Goal: Transaction & Acquisition: Book appointment/travel/reservation

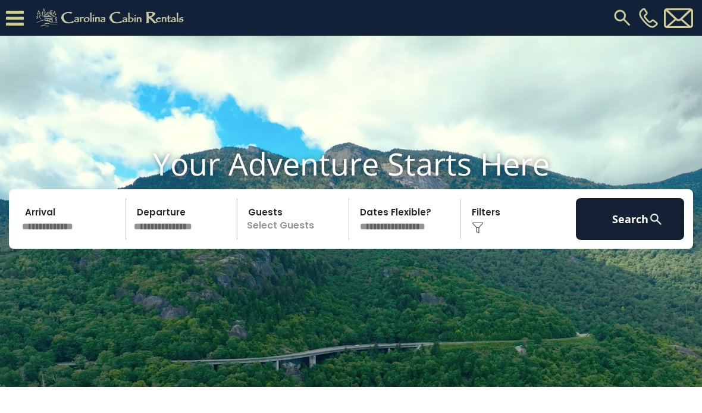
click at [78, 240] on input "text" at bounding box center [72, 219] width 108 height 42
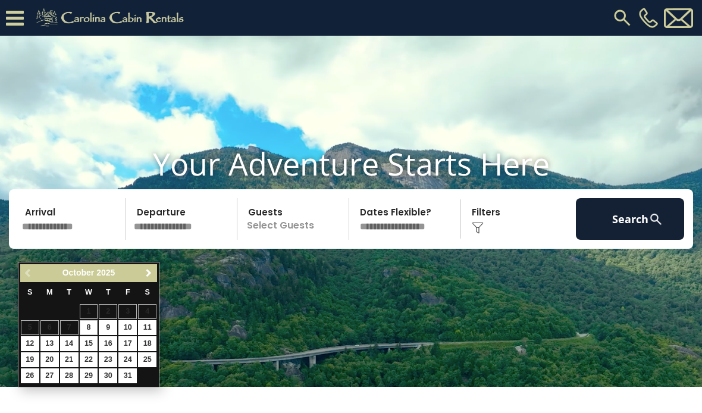
click at [150, 275] on span "Next" at bounding box center [149, 273] width 10 height 10
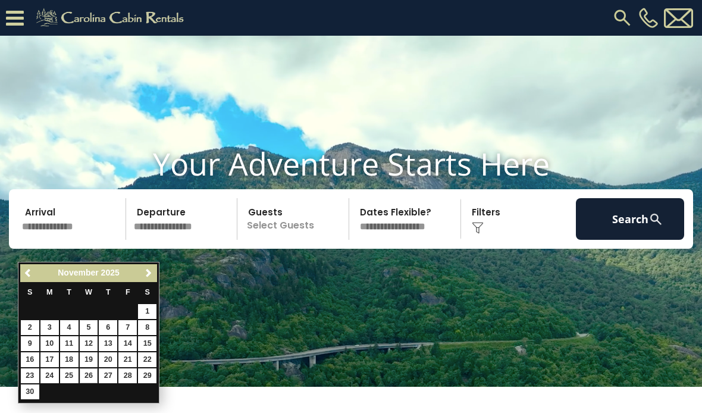
click at [87, 379] on link "26" at bounding box center [89, 375] width 18 height 15
type input "********"
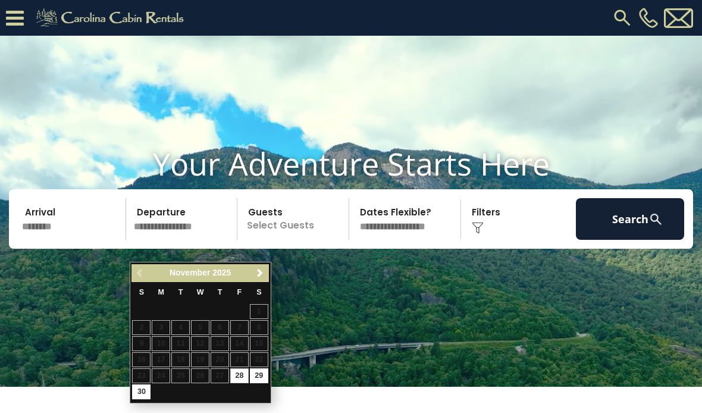
click at [144, 386] on link "30" at bounding box center [141, 391] width 18 height 15
type input "********"
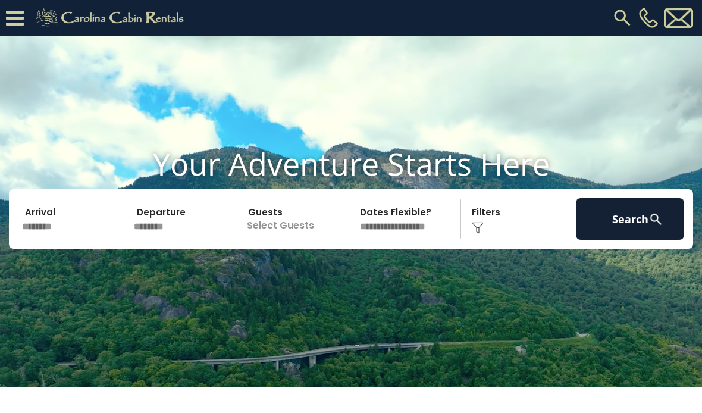
click at [311, 240] on p "Select Guests" at bounding box center [295, 219] width 108 height 42
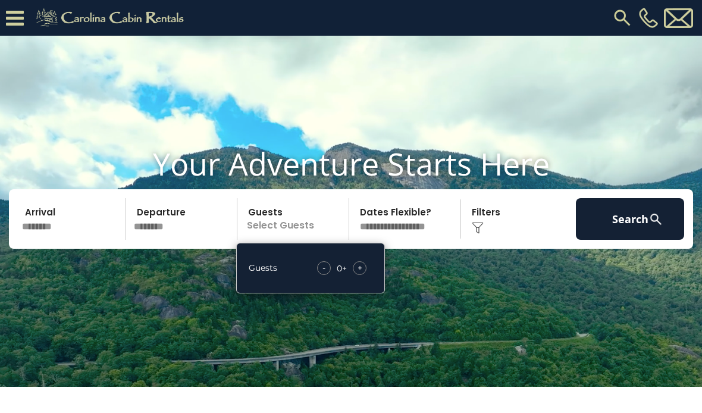
click at [362, 274] on span "+" at bounding box center [359, 268] width 5 height 12
click at [358, 274] on span "+" at bounding box center [359, 268] width 5 height 12
click at [356, 275] on div "+" at bounding box center [360, 268] width 14 height 14
click at [477, 234] on img at bounding box center [478, 228] width 12 height 12
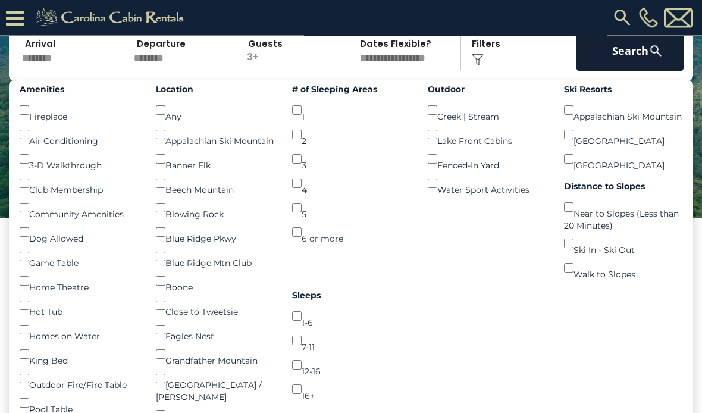
scroll to position [133, 0]
click at [614, 71] on button "Search" at bounding box center [630, 51] width 108 height 42
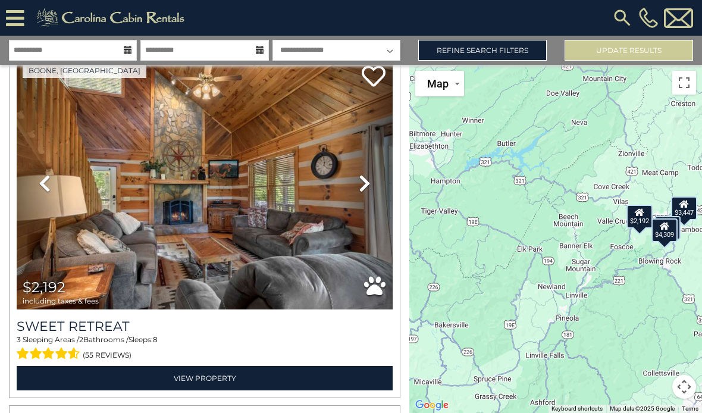
scroll to position [52, 0]
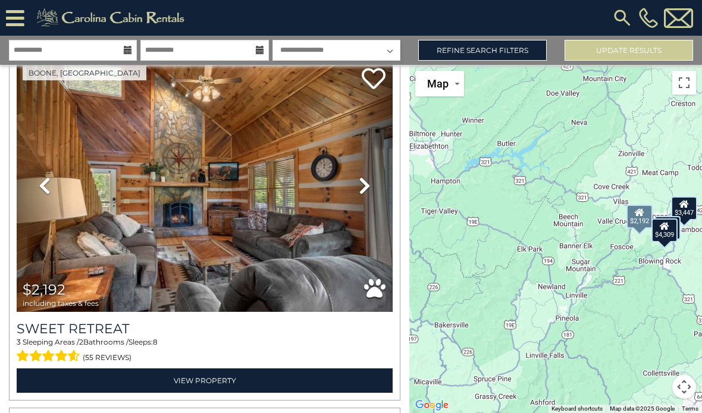
click at [359, 189] on icon at bounding box center [365, 185] width 12 height 19
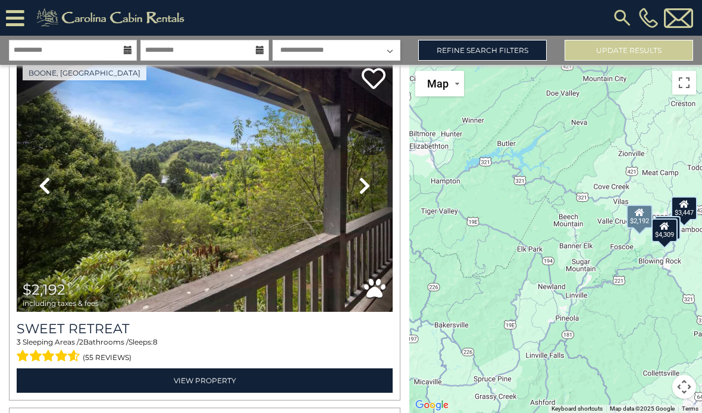
click at [362, 184] on icon at bounding box center [365, 185] width 12 height 19
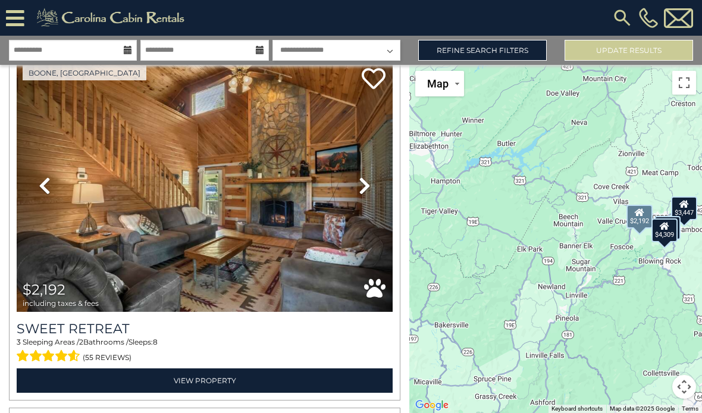
click at [364, 182] on icon at bounding box center [365, 185] width 12 height 19
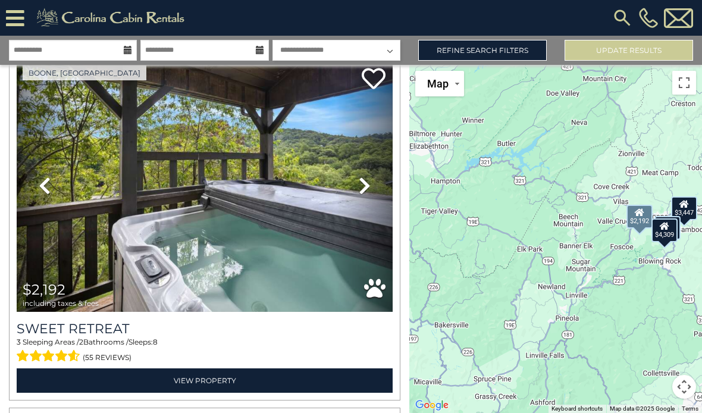
click at [367, 180] on icon at bounding box center [365, 185] width 12 height 19
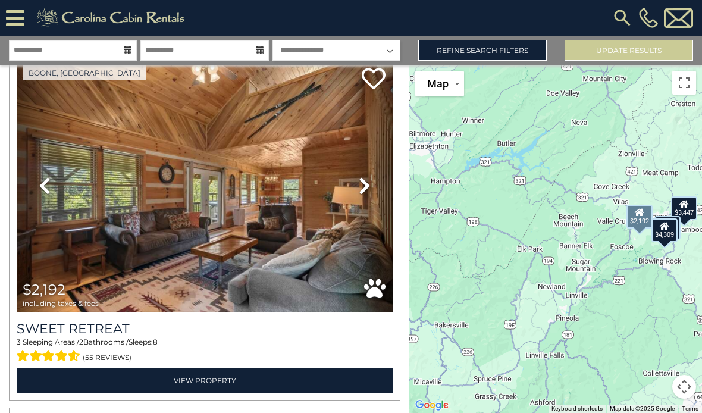
click at [365, 181] on icon at bounding box center [365, 185] width 12 height 19
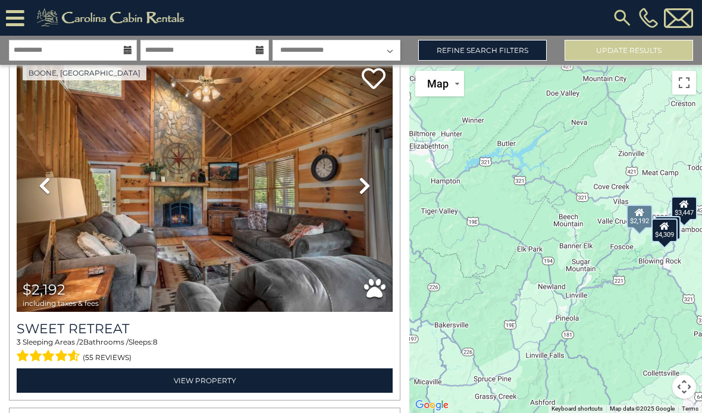
click at [369, 180] on icon at bounding box center [365, 185] width 12 height 19
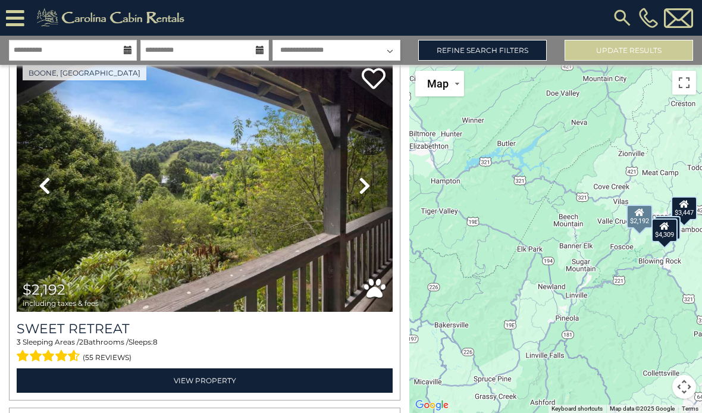
click at [359, 186] on icon at bounding box center [365, 185] width 12 height 19
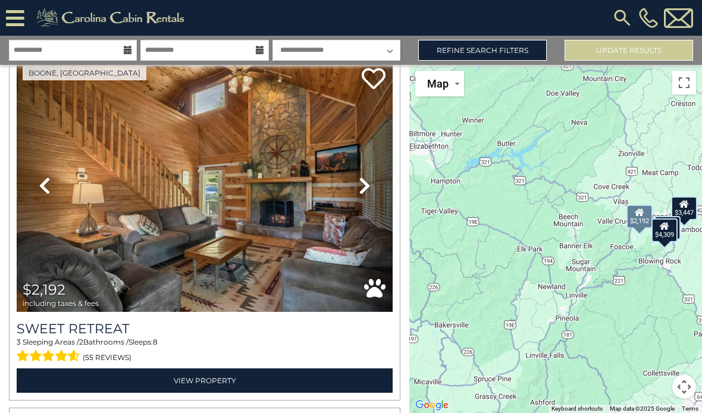
click at [360, 185] on icon at bounding box center [365, 185] width 12 height 19
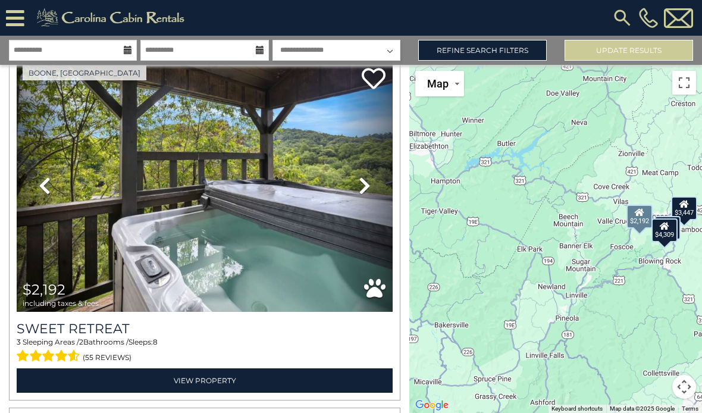
click at [359, 187] on icon at bounding box center [365, 185] width 12 height 19
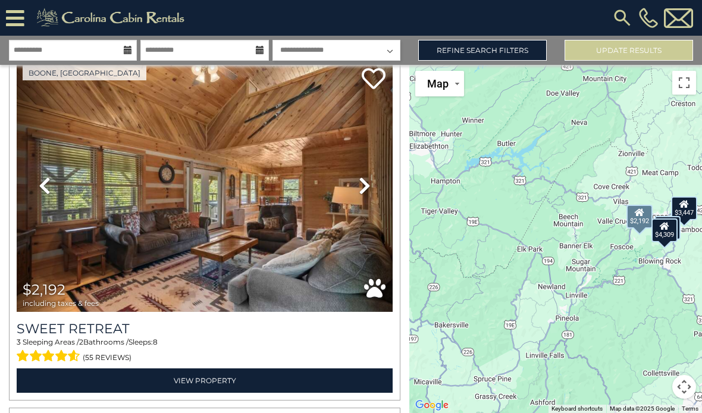
click at [362, 184] on icon at bounding box center [365, 185] width 12 height 19
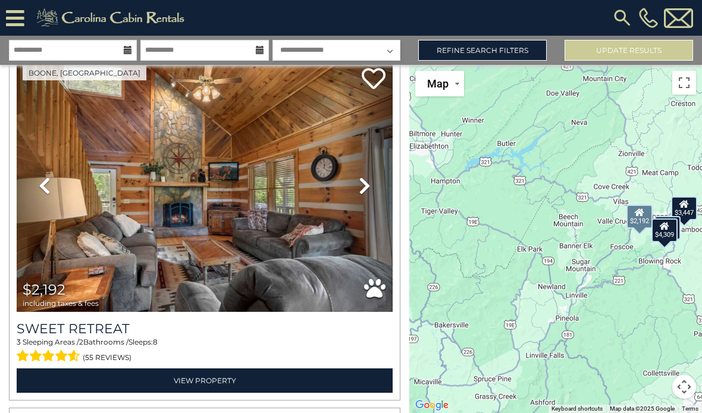
click at [99, 329] on h3 "Sweet Retreat" at bounding box center [205, 329] width 376 height 16
click at [114, 325] on h3 "Sweet Retreat" at bounding box center [205, 329] width 376 height 16
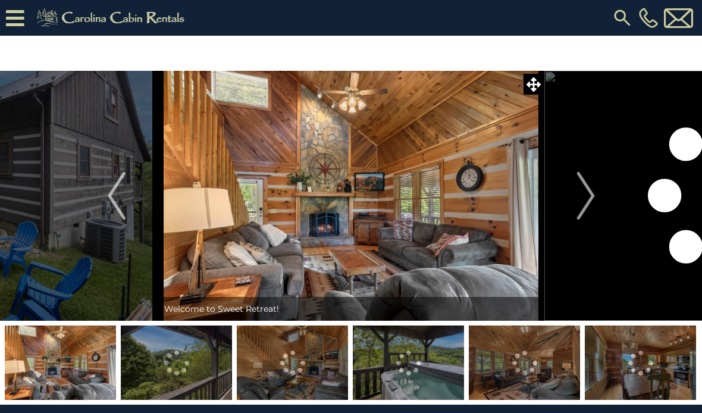
click at [152, 351] on img at bounding box center [176, 362] width 111 height 74
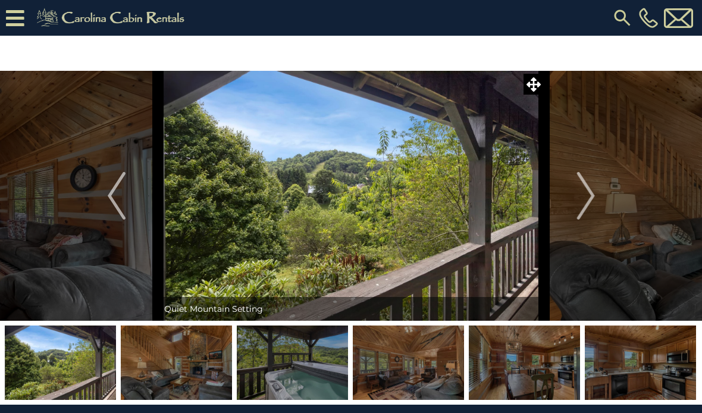
click at [41, 357] on img at bounding box center [60, 362] width 111 height 74
click at [55, 349] on img at bounding box center [60, 362] width 111 height 74
click at [56, 363] on img at bounding box center [60, 362] width 111 height 74
click at [159, 346] on img at bounding box center [176, 362] width 111 height 74
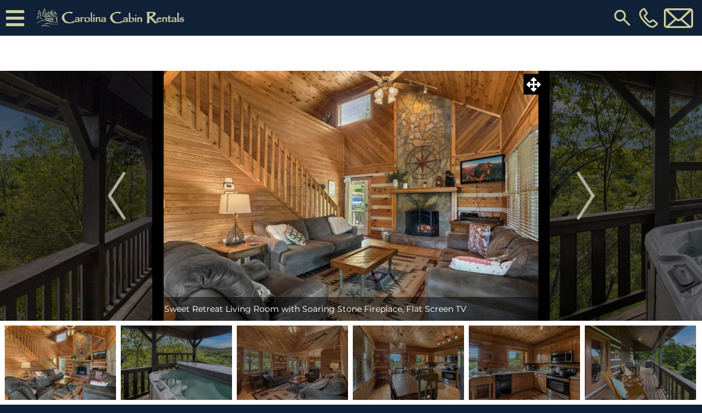
click at [188, 373] on img at bounding box center [176, 362] width 111 height 74
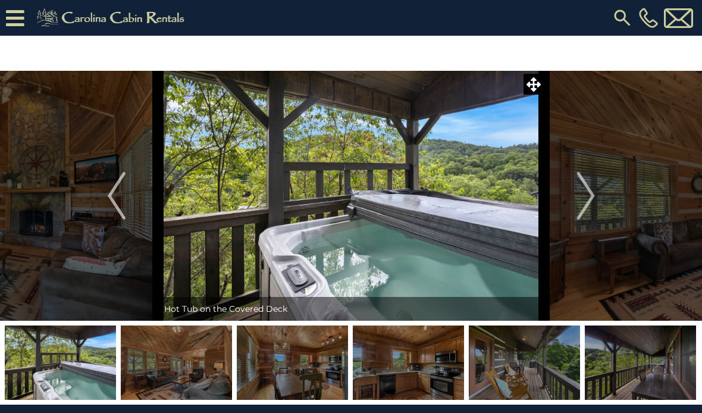
click at [192, 368] on img at bounding box center [176, 362] width 111 height 74
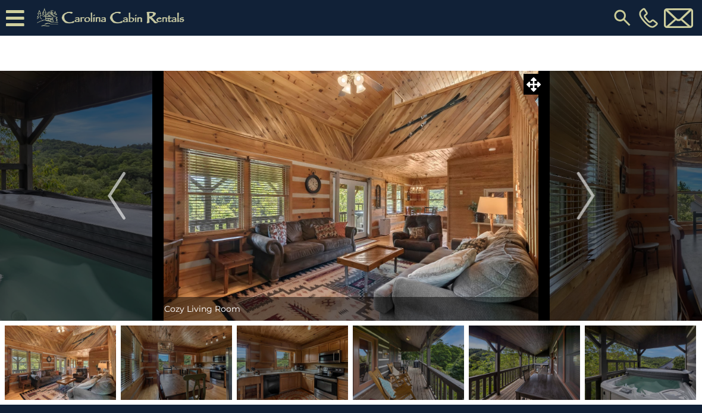
click at [183, 368] on img at bounding box center [176, 362] width 111 height 74
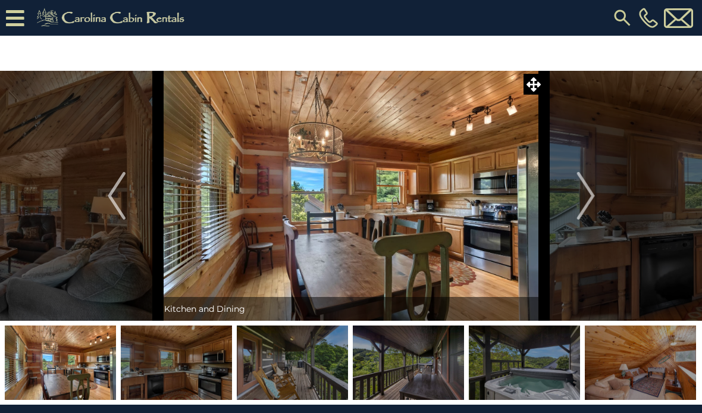
click at [173, 376] on img at bounding box center [176, 362] width 111 height 74
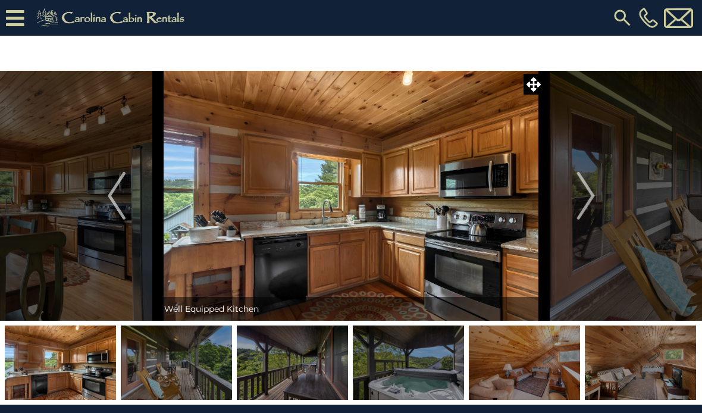
click at [193, 378] on img at bounding box center [176, 362] width 111 height 74
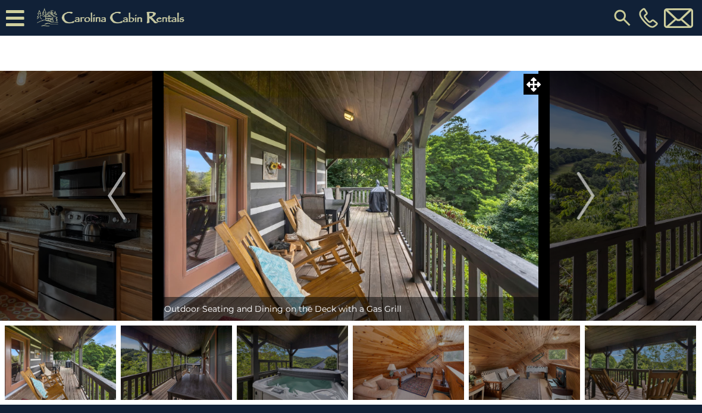
click at [202, 369] on img at bounding box center [176, 362] width 111 height 74
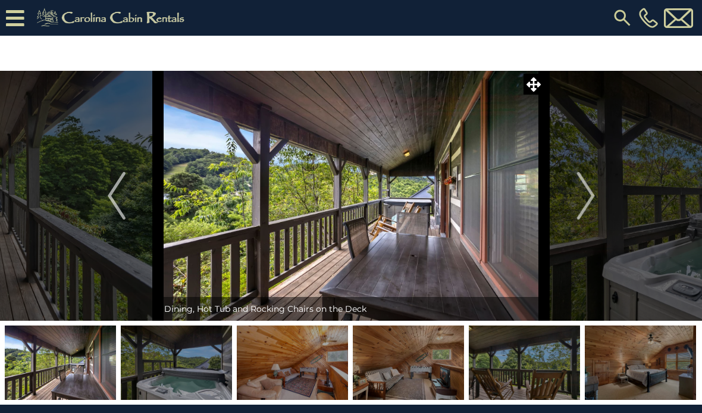
click at [283, 377] on img at bounding box center [292, 362] width 111 height 74
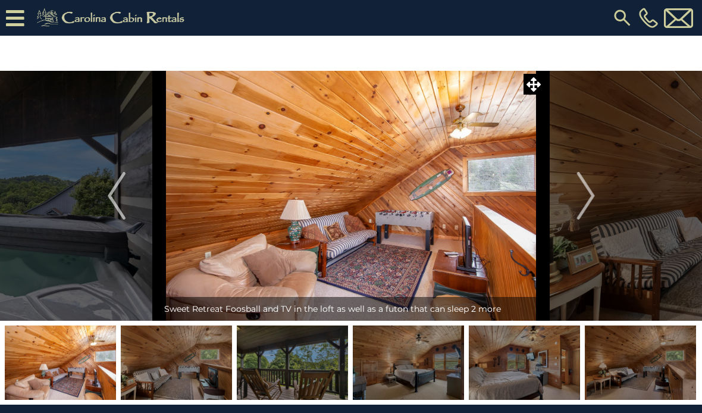
click at [297, 369] on img at bounding box center [292, 362] width 111 height 74
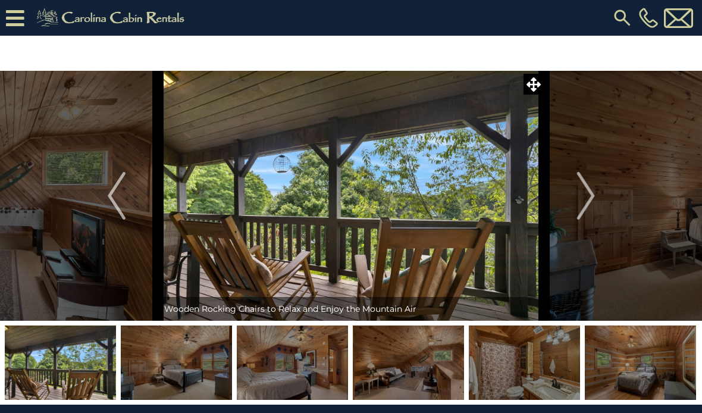
click at [303, 370] on img at bounding box center [292, 362] width 111 height 74
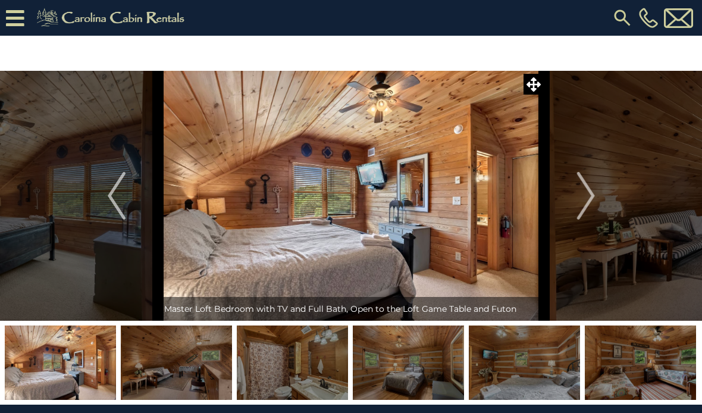
click at [292, 373] on img at bounding box center [292, 362] width 111 height 74
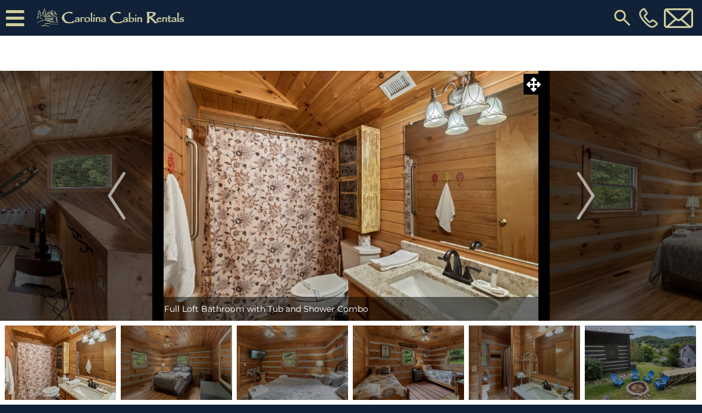
click at [180, 358] on img at bounding box center [176, 362] width 111 height 74
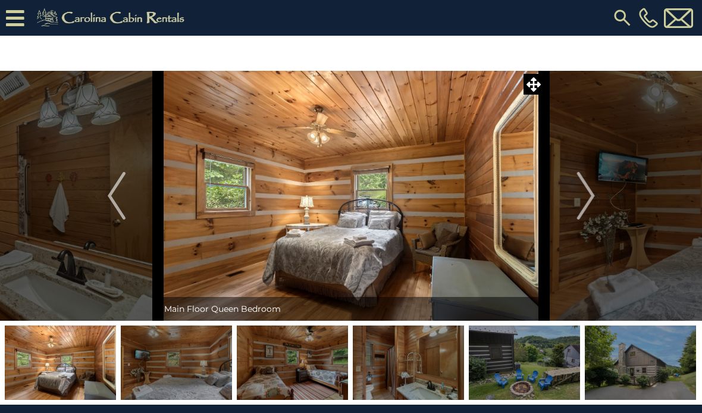
click at [98, 360] on img at bounding box center [60, 362] width 111 height 74
click at [291, 363] on img at bounding box center [292, 362] width 111 height 74
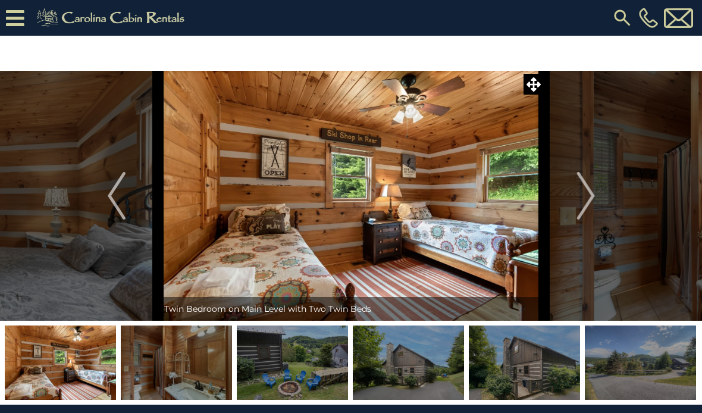
click at [90, 368] on img at bounding box center [60, 362] width 111 height 74
click at [167, 340] on img at bounding box center [176, 362] width 111 height 74
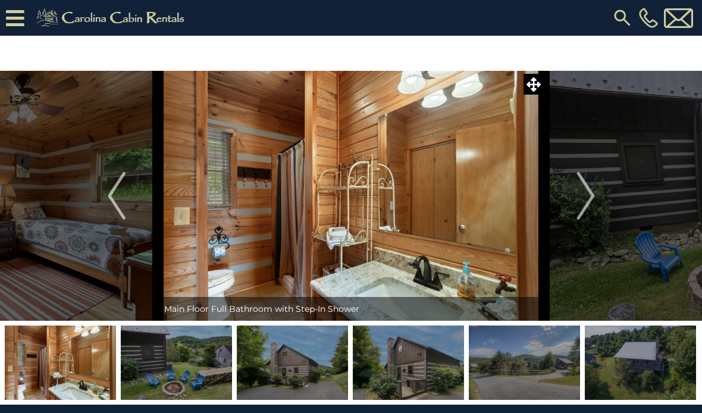
click at [319, 382] on img at bounding box center [292, 362] width 111 height 74
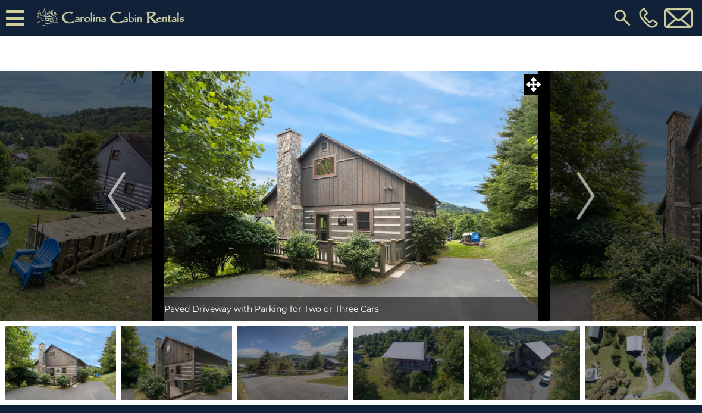
click at [293, 357] on img at bounding box center [292, 362] width 111 height 74
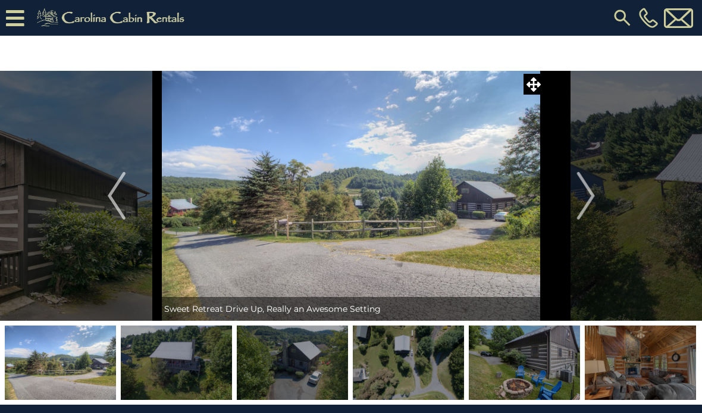
click at [298, 368] on img at bounding box center [292, 362] width 111 height 74
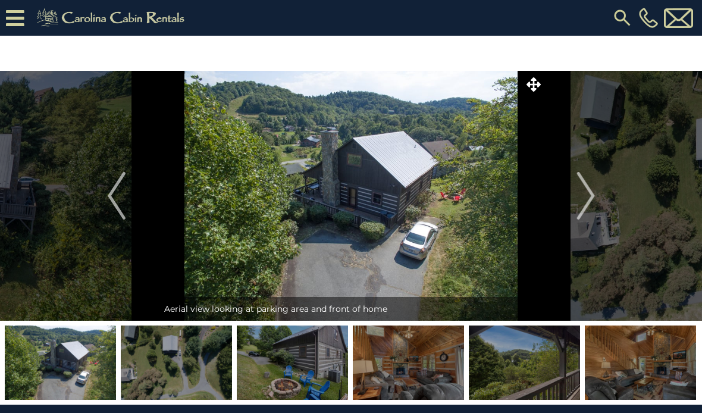
click at [315, 371] on img at bounding box center [292, 362] width 111 height 74
